Goal: Task Accomplishment & Management: Manage account settings

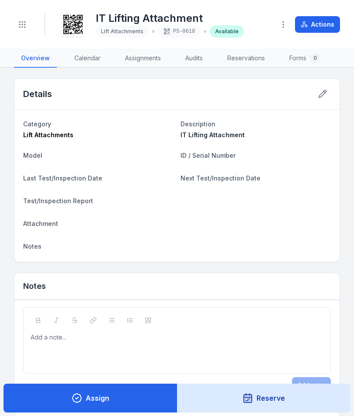
click at [24, 31] on button "Toggle Navigation" at bounding box center [22, 24] width 17 height 17
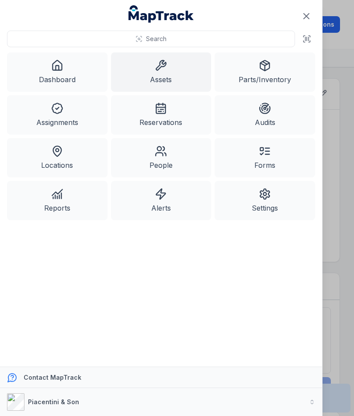
click at [169, 70] on link "Assets" at bounding box center [161, 71] width 101 height 39
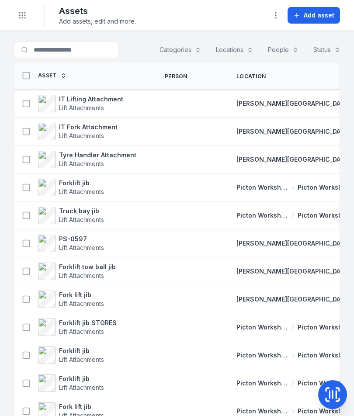
click at [318, 21] on button "Add asset" at bounding box center [314, 15] width 52 height 17
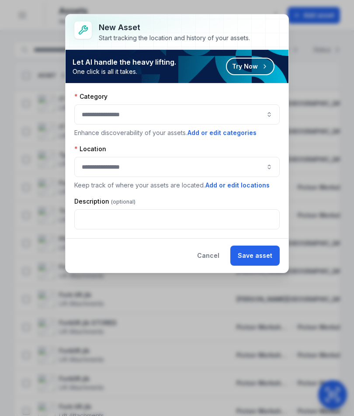
click at [264, 119] on button "button" at bounding box center [177, 115] width 206 height 20
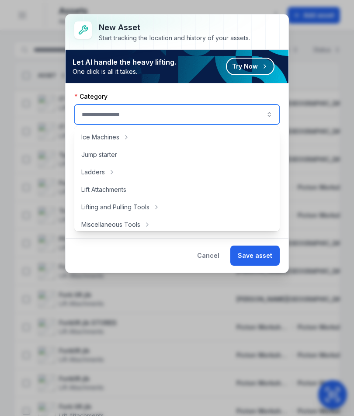
scroll to position [263, 0]
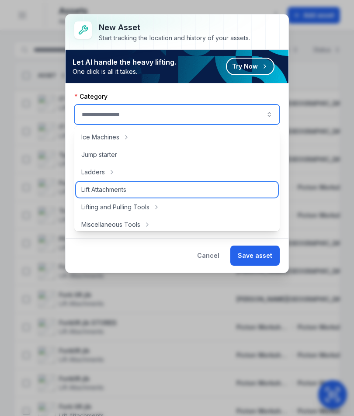
click at [188, 189] on div "Lift Attachments" at bounding box center [177, 190] width 202 height 16
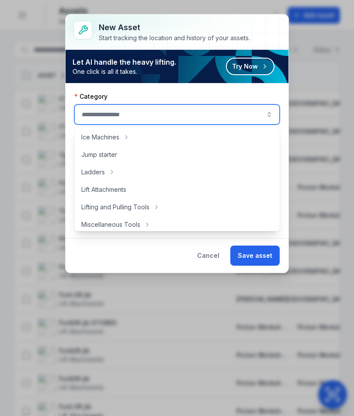
type input "**********"
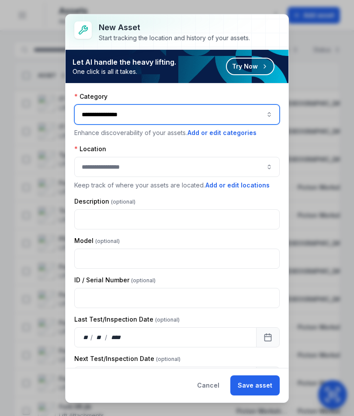
click at [252, 160] on button "button" at bounding box center [177, 167] width 206 height 20
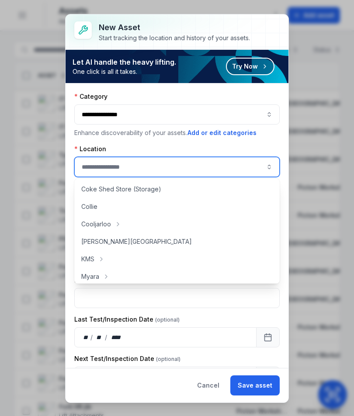
scroll to position [54, 0]
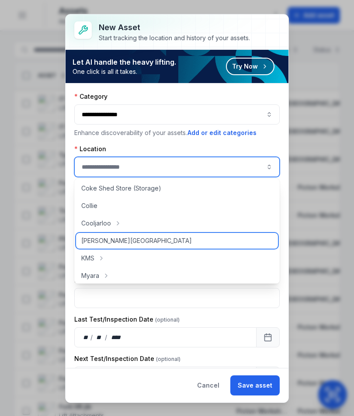
click at [193, 241] on div "[PERSON_NAME][GEOGRAPHIC_DATA]" at bounding box center [177, 241] width 202 height 16
type input "**********"
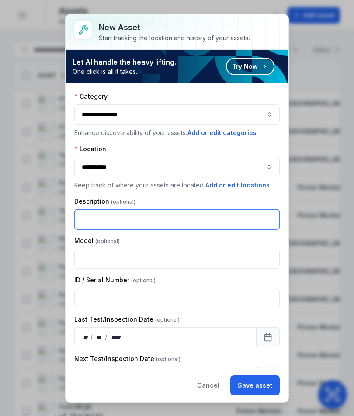
click at [210, 219] on input "text" at bounding box center [177, 220] width 206 height 20
click at [211, 217] on input "text" at bounding box center [177, 220] width 206 height 20
type input "**********"
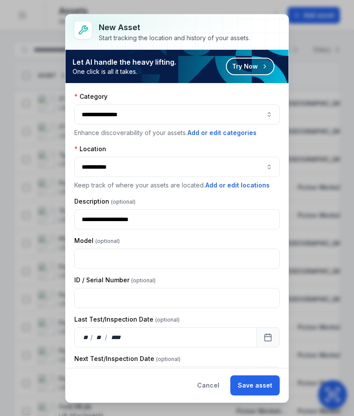
click at [266, 385] on button "Save asset" at bounding box center [255, 386] width 49 height 20
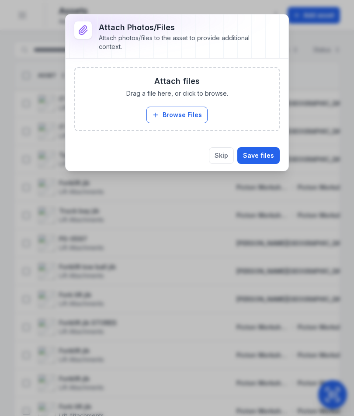
click at [173, 115] on button "Browse Files" at bounding box center [177, 115] width 61 height 17
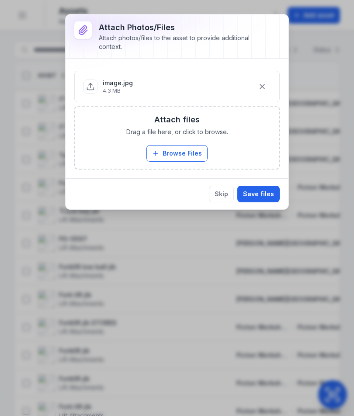
click at [265, 194] on button "Save files" at bounding box center [259, 194] width 42 height 17
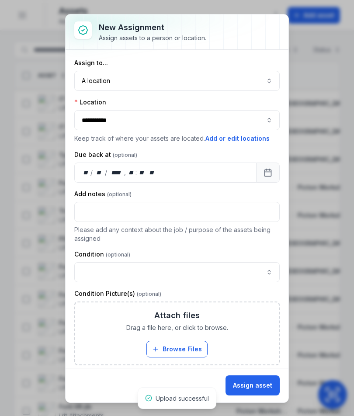
click at [259, 385] on button "Assign asset" at bounding box center [253, 386] width 54 height 20
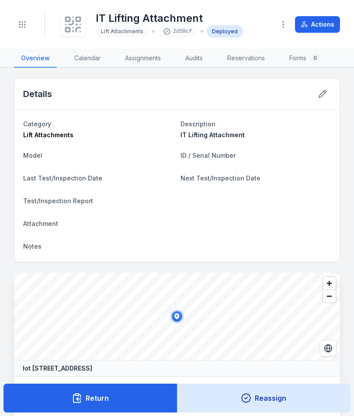
click at [70, 23] on icon at bounding box center [72, 24] width 19 height 19
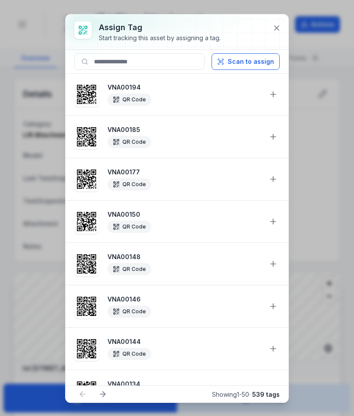
click at [256, 64] on button "Scan to assign" at bounding box center [246, 61] width 68 height 17
